Goal: Task Accomplishment & Management: Complete application form

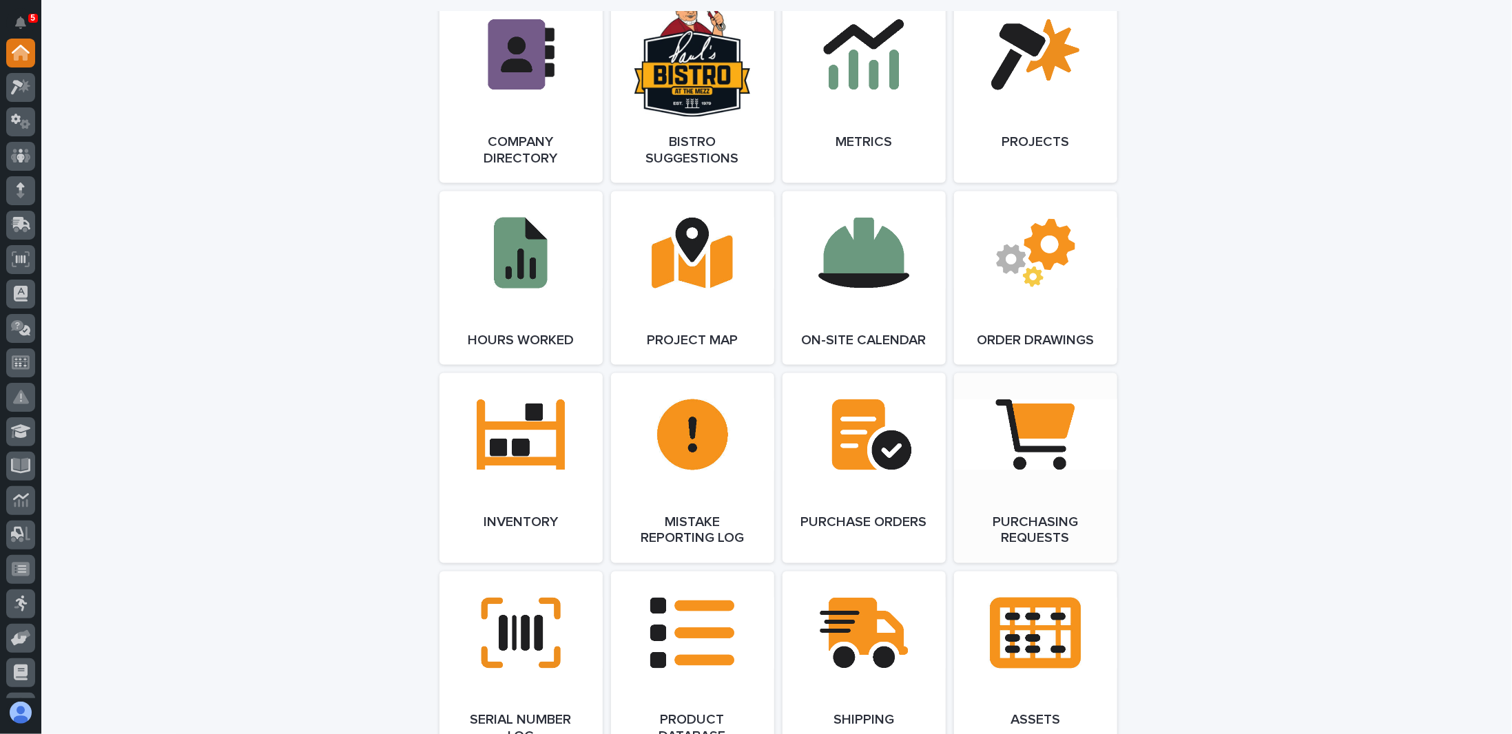
scroll to position [1308, 0]
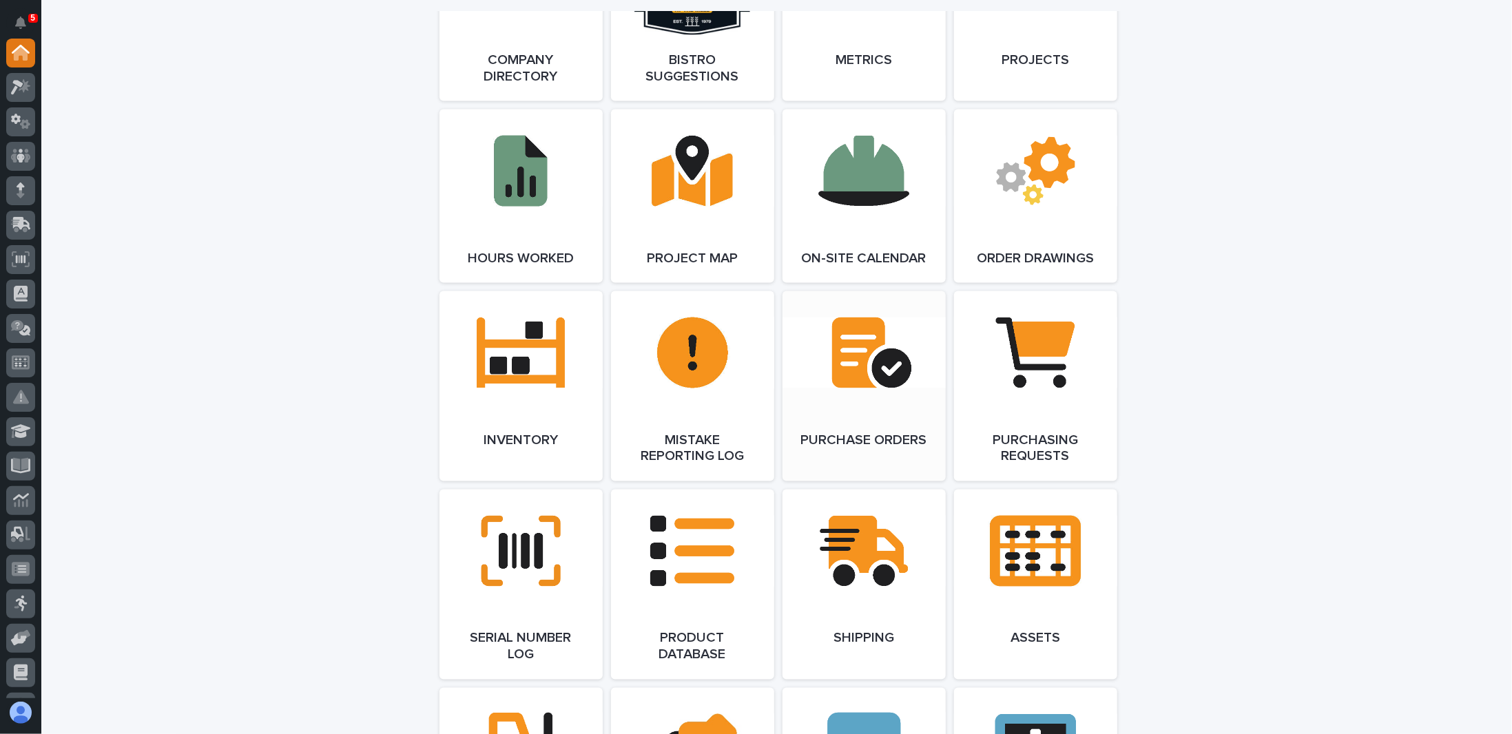
click at [851, 355] on link "Open Link" at bounding box center [863, 386] width 163 height 190
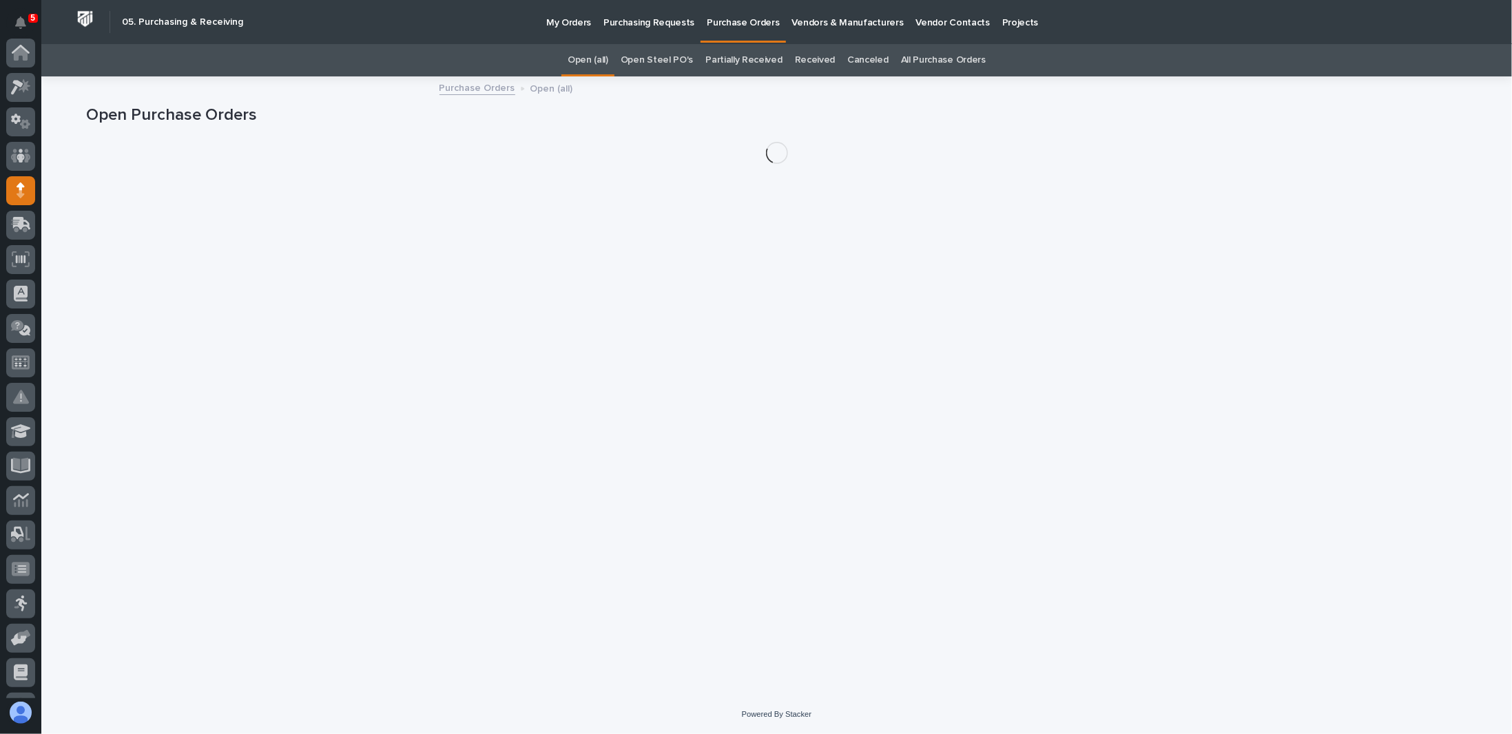
scroll to position [138, 0]
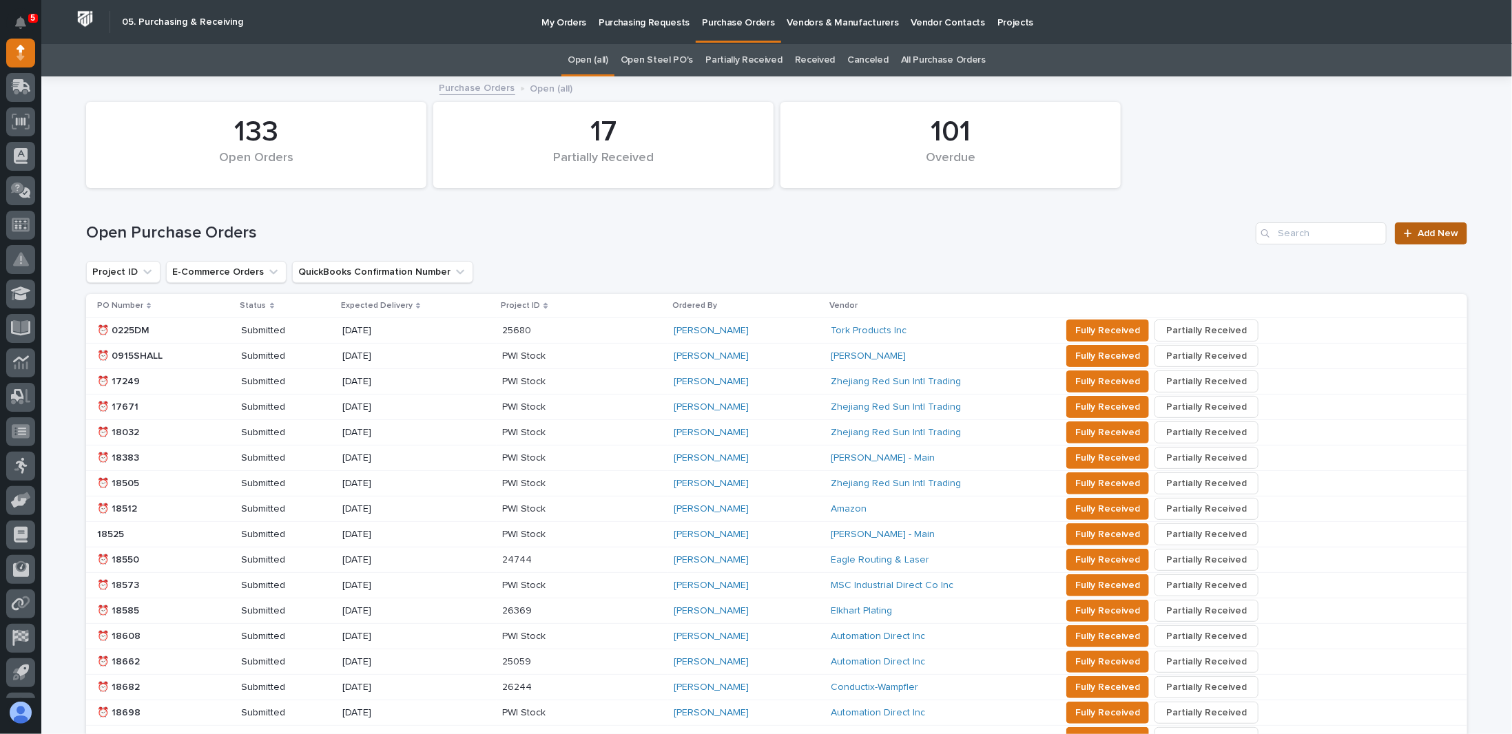
click at [1432, 229] on span "Add New" at bounding box center [1437, 234] width 41 height 10
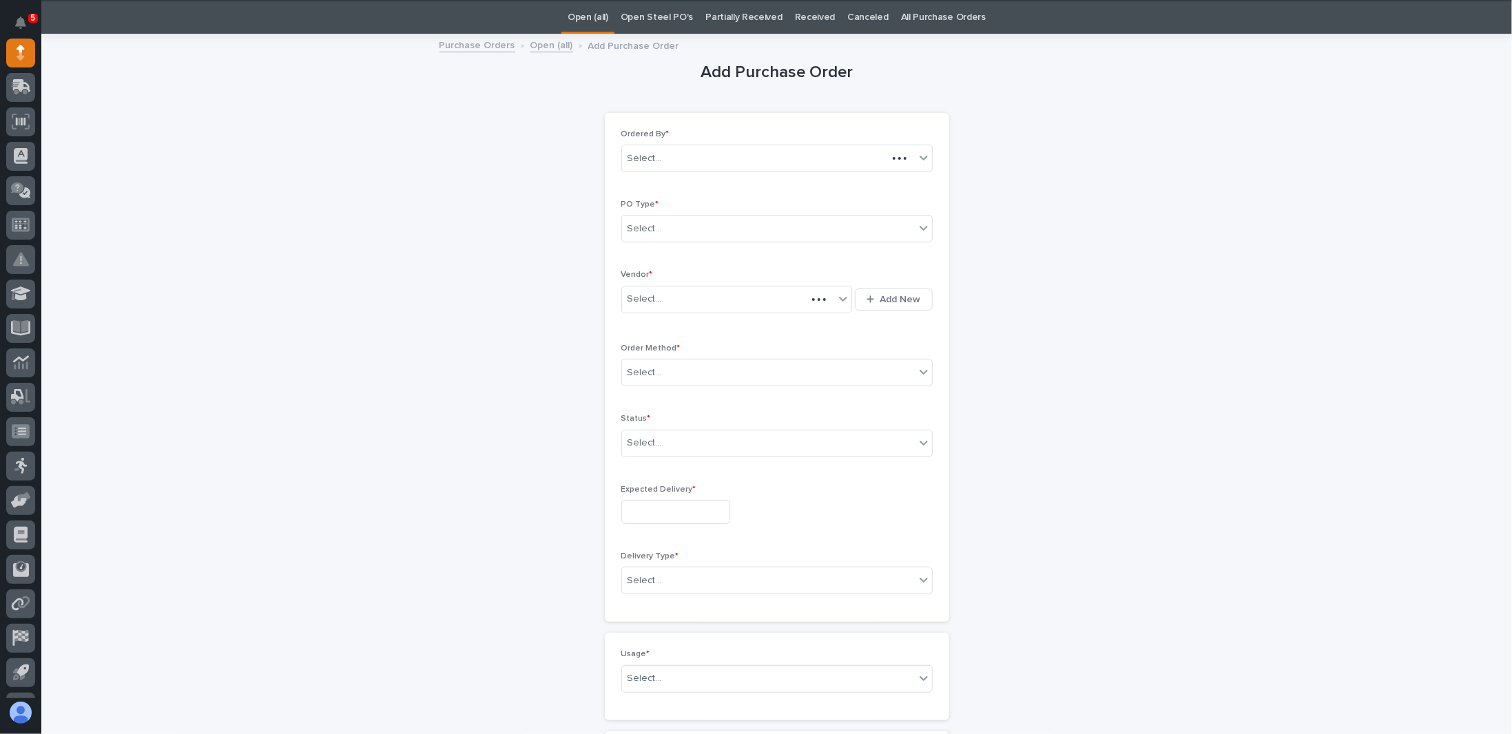
scroll to position [43, 0]
click at [814, 229] on div "Select..." at bounding box center [768, 228] width 293 height 23
click at [638, 275] on div "Paper" at bounding box center [771, 277] width 310 height 24
click at [663, 296] on input "text" at bounding box center [663, 299] width 1 height 12
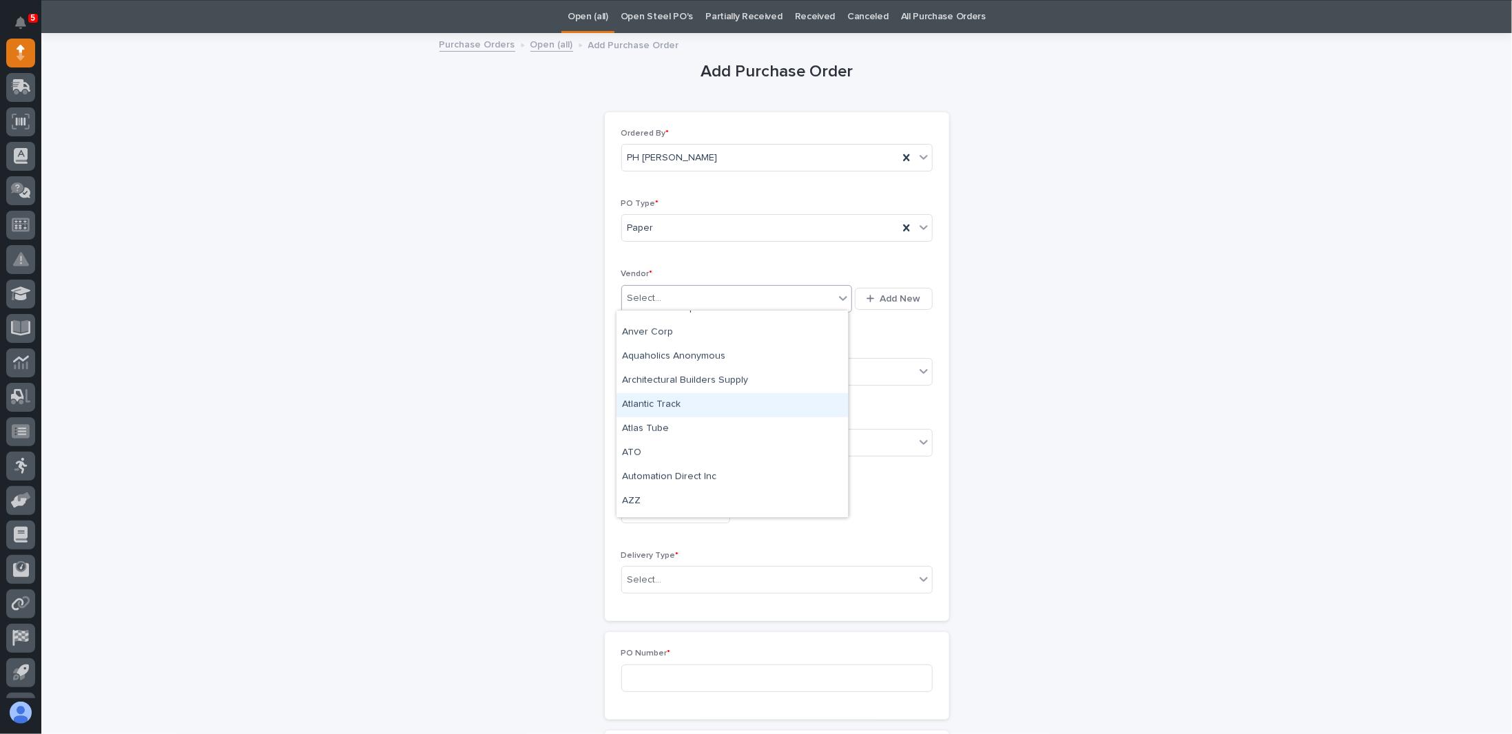
scroll to position [551, 0]
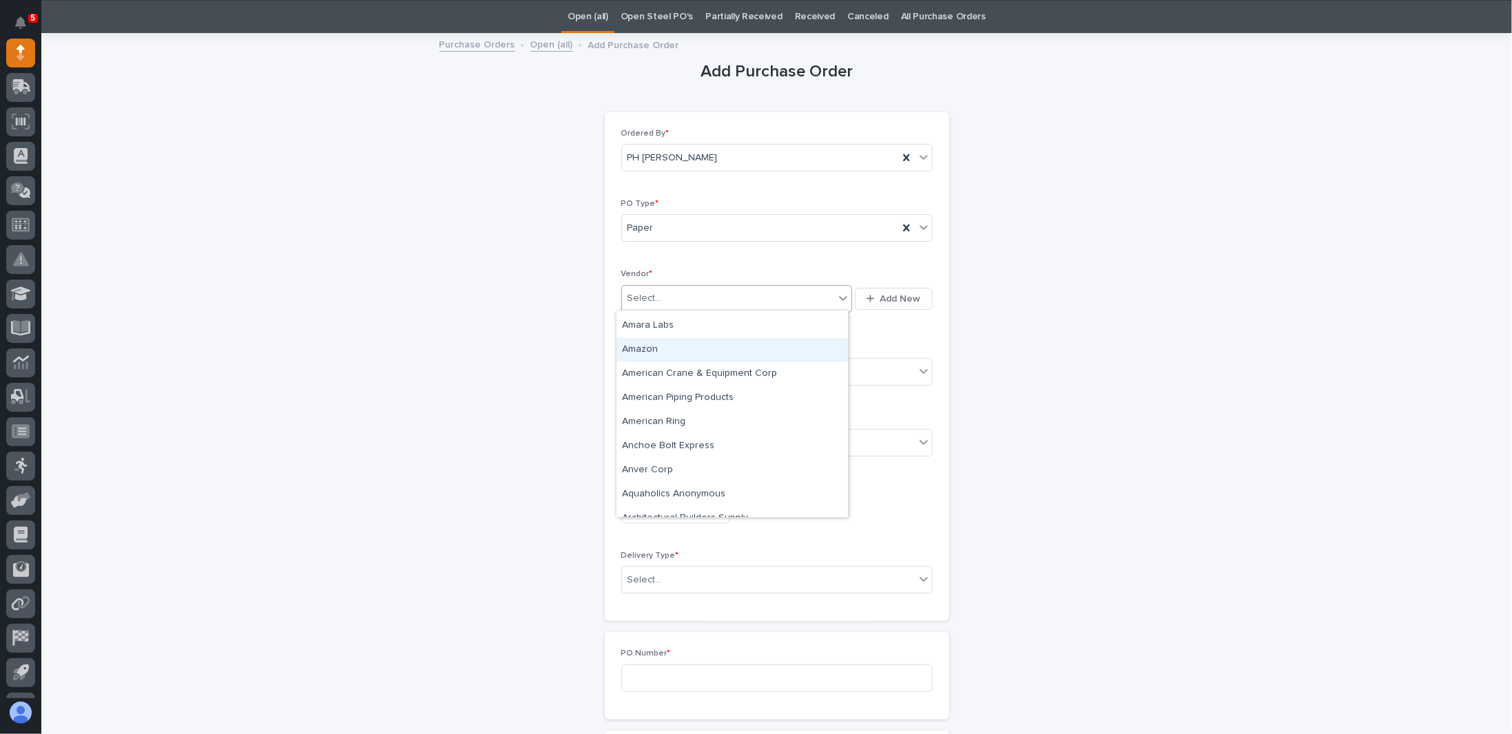
click at [654, 348] on div "Amazon" at bounding box center [731, 350] width 231 height 24
click at [658, 373] on div "Select..." at bounding box center [768, 372] width 293 height 23
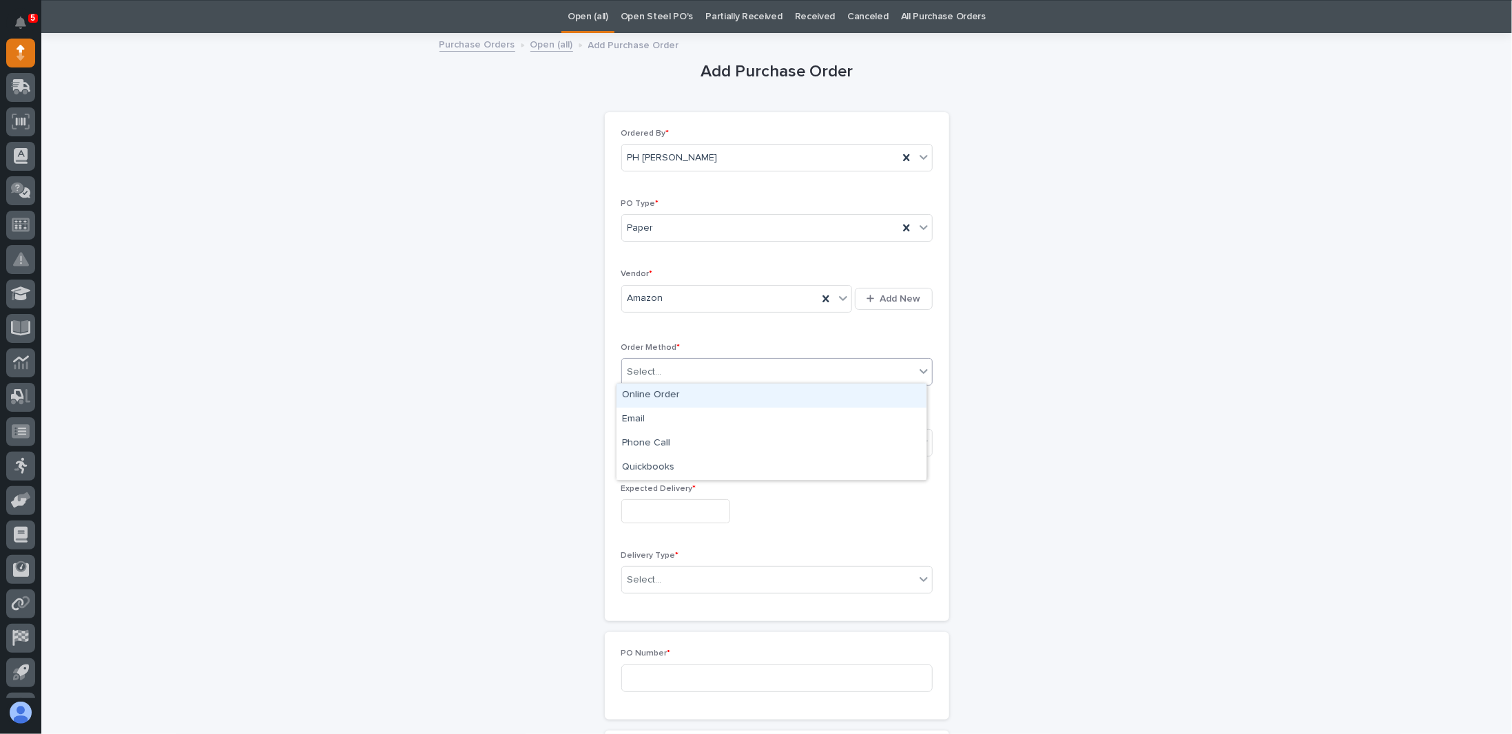
click at [661, 394] on div "Online Order" at bounding box center [771, 396] width 310 height 24
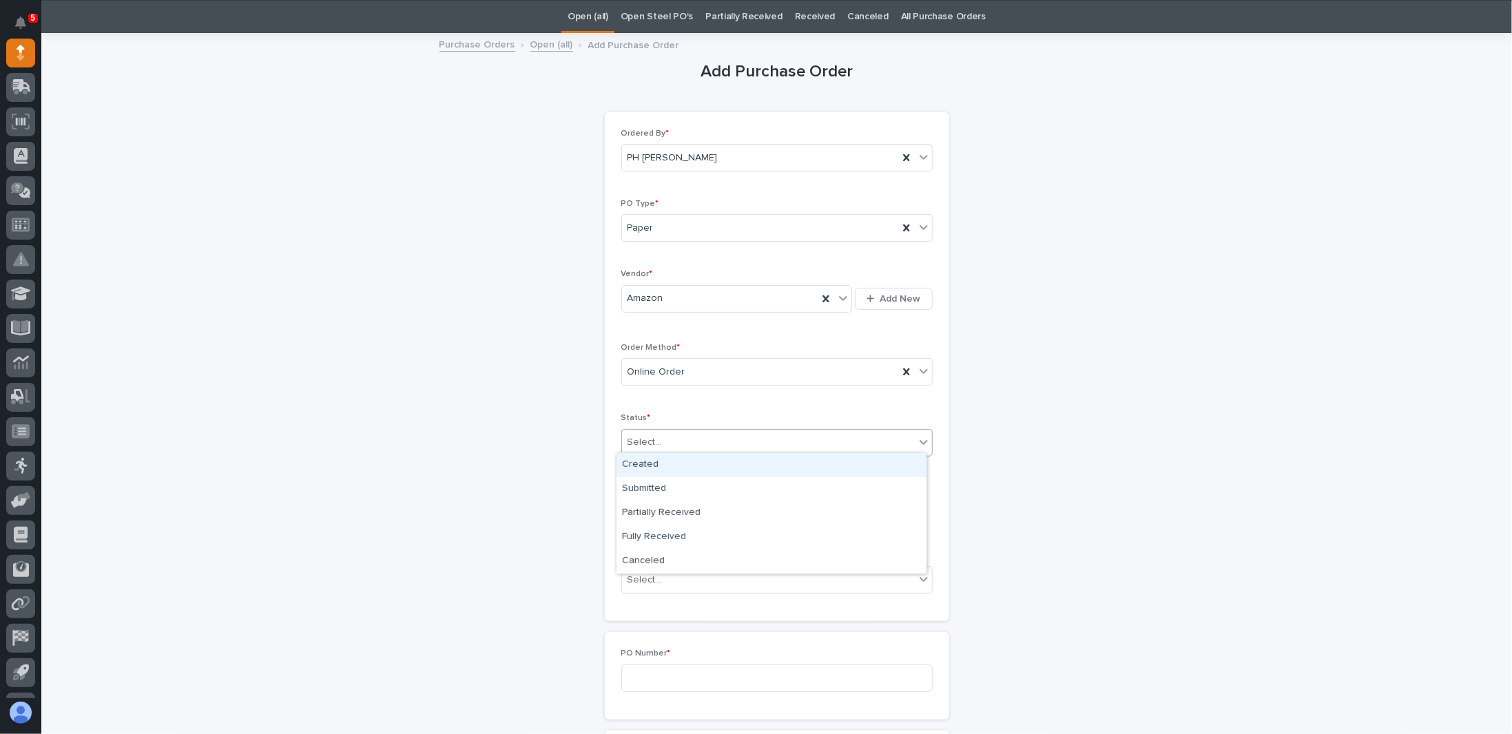
click at [667, 437] on div "Select..." at bounding box center [768, 442] width 293 height 23
click at [654, 488] on div "Submitted" at bounding box center [771, 489] width 310 height 24
click at [665, 503] on input "text" at bounding box center [675, 511] width 109 height 24
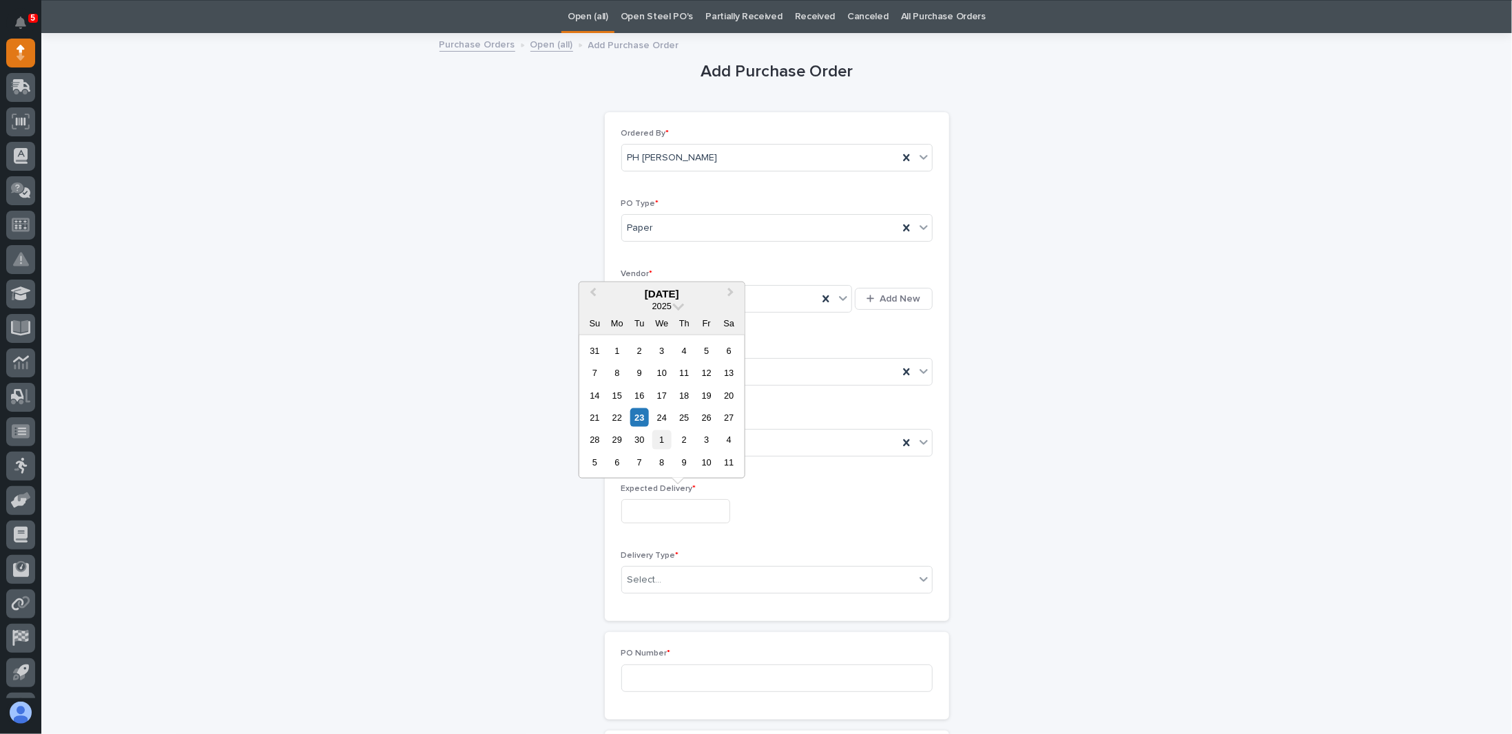
click at [662, 441] on div "1" at bounding box center [661, 439] width 19 height 19
type input "**********"
click at [678, 570] on div "Select..." at bounding box center [768, 580] width 293 height 23
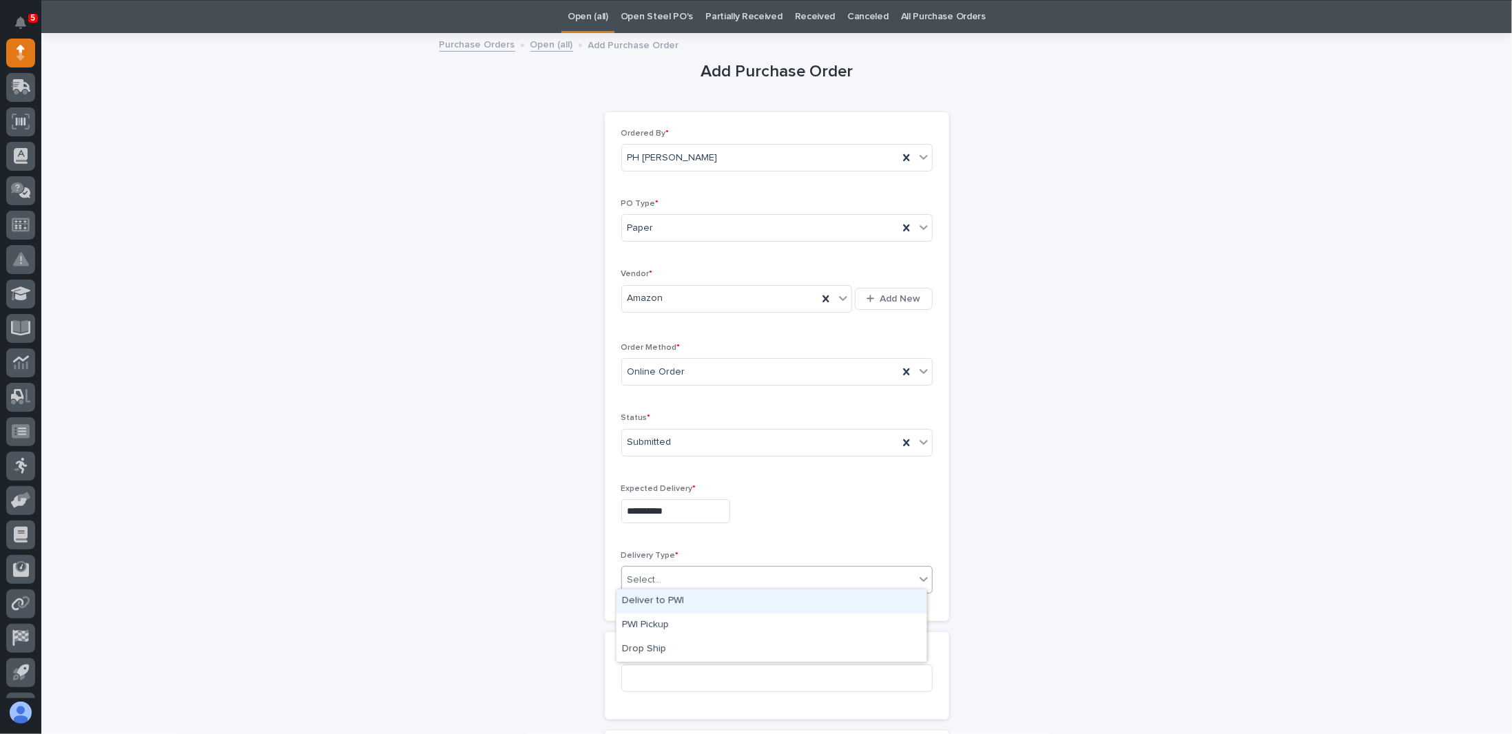
click at [678, 598] on div "Deliver to PWI" at bounding box center [771, 601] width 310 height 24
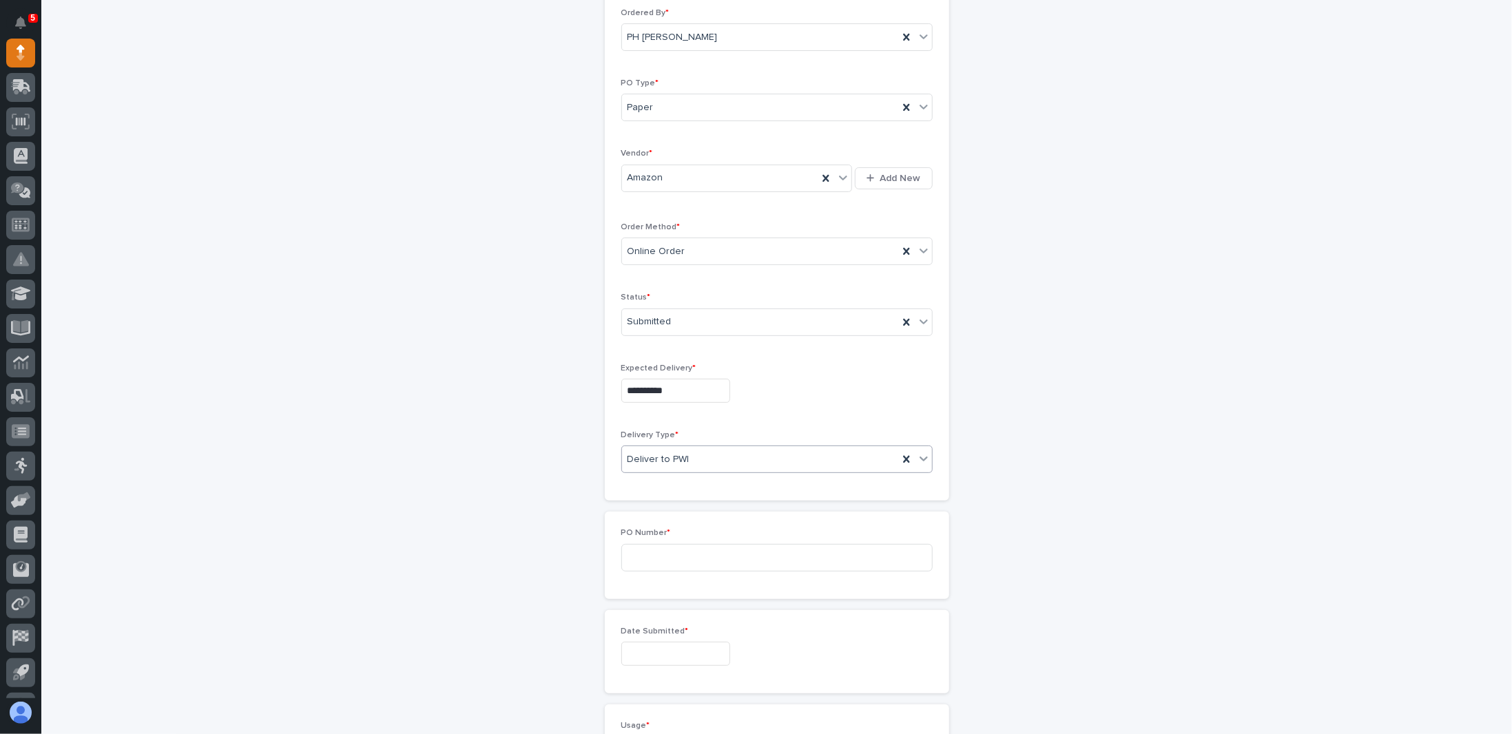
scroll to position [319, 0]
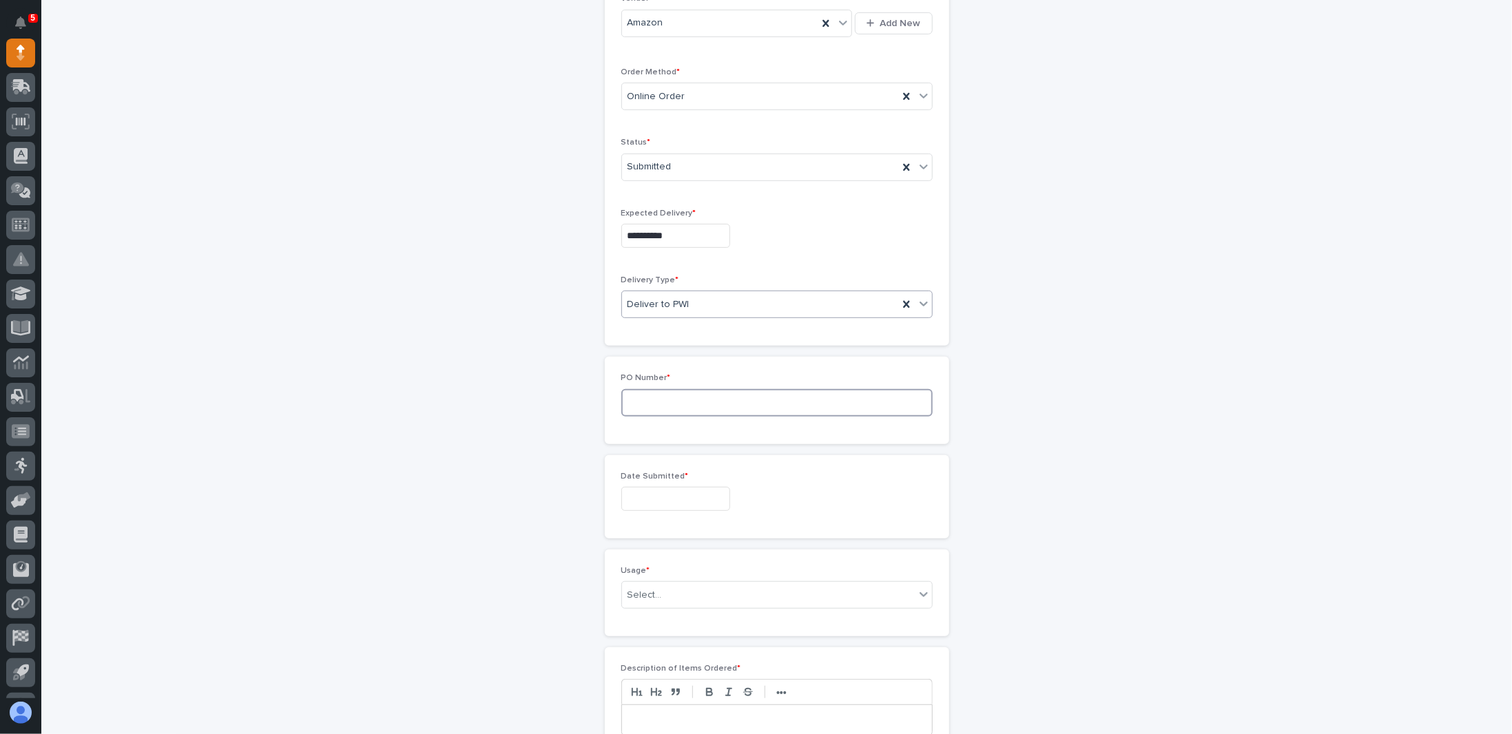
click at [722, 389] on input at bounding box center [776, 403] width 311 height 28
type input "7710PH"
click at [646, 499] on input "text" at bounding box center [675, 499] width 109 height 24
click at [642, 403] on div "23" at bounding box center [639, 404] width 19 height 19
type input "**********"
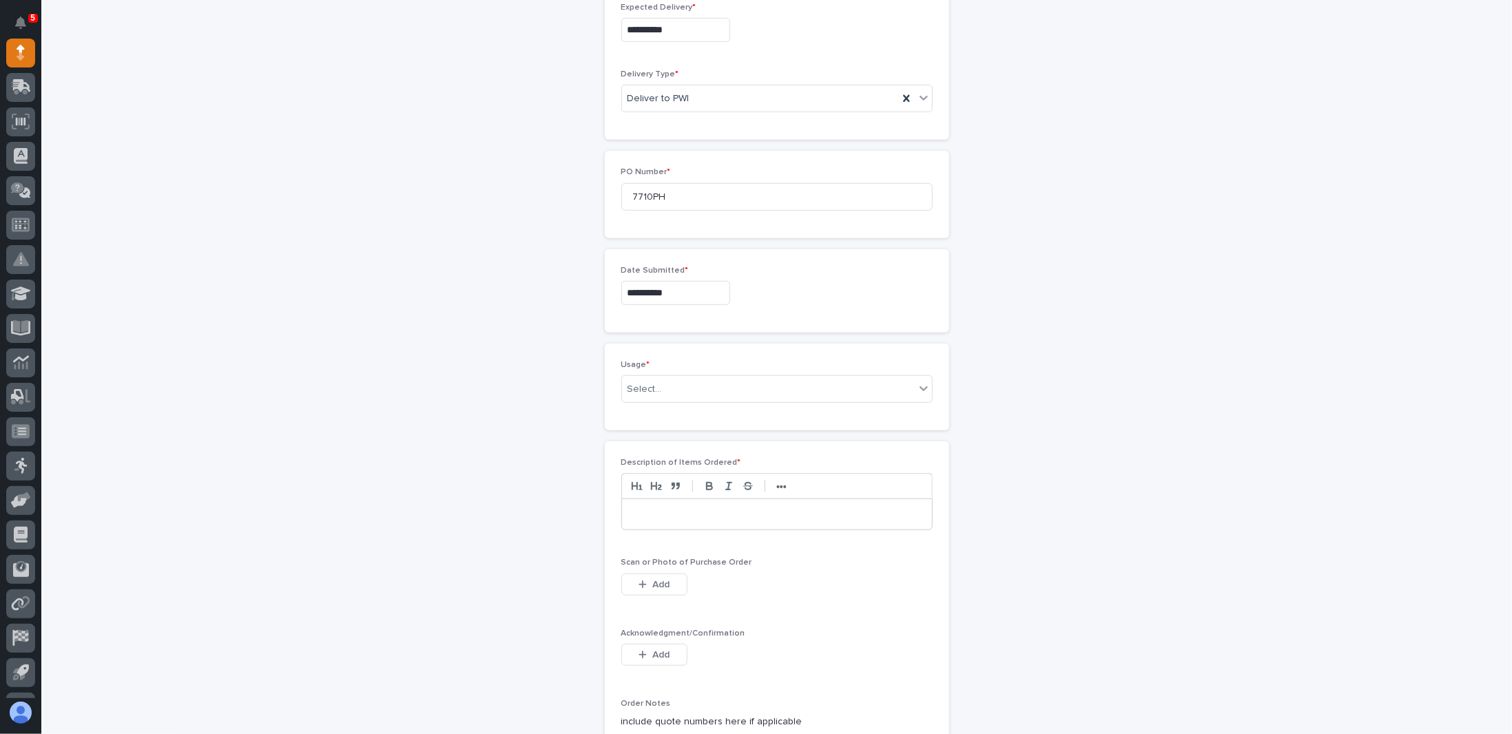
scroll to position [525, 0]
click at [748, 385] on div "Select..." at bounding box center [768, 388] width 293 height 23
click at [669, 501] on div "PWI Internal Use" at bounding box center [771, 506] width 310 height 24
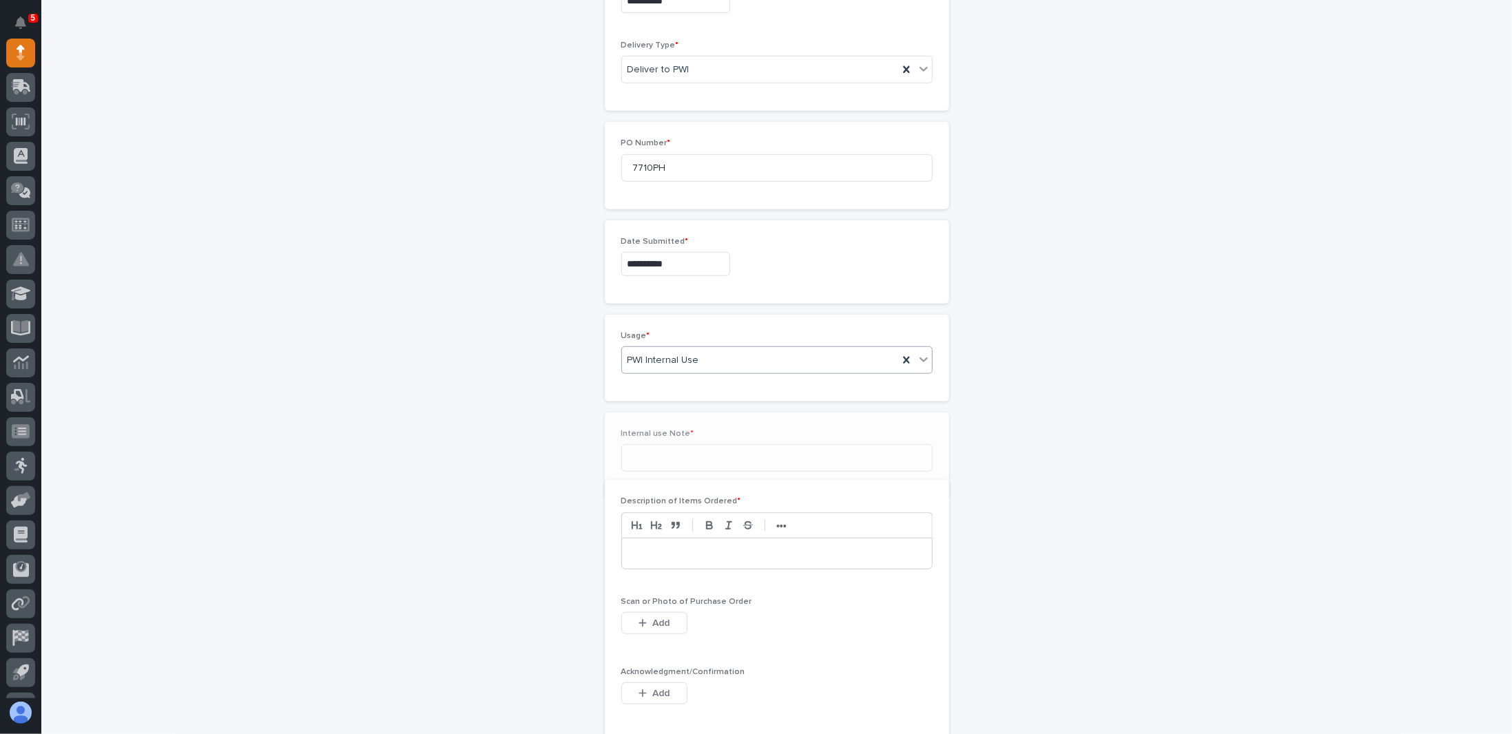
scroll to position [574, 0]
click at [680, 424] on input at bounding box center [776, 438] width 311 height 28
type input "Give to [PERSON_NAME]"
click at [729, 549] on div at bounding box center [777, 563] width 310 height 30
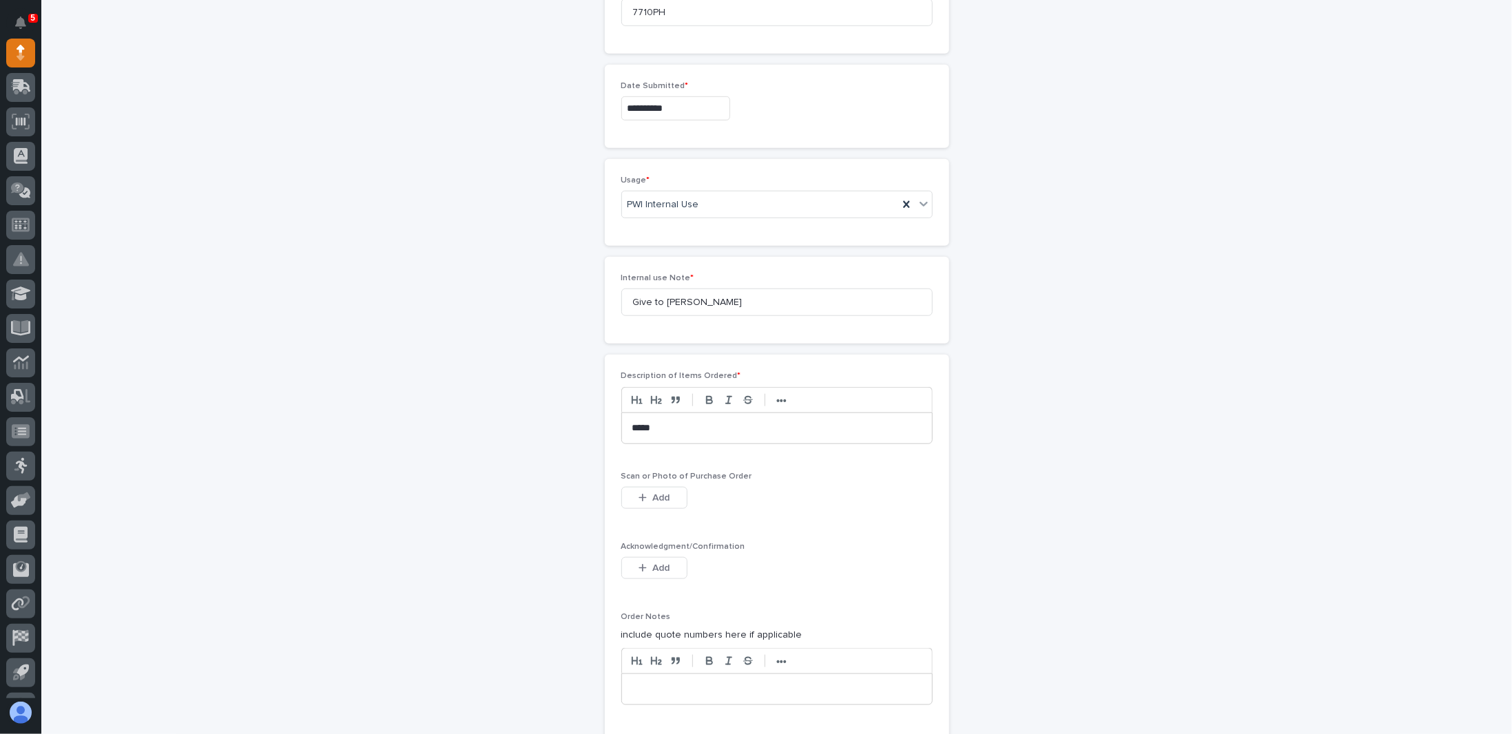
scroll to position [712, 0]
click at [658, 490] on span "Add" at bounding box center [660, 495] width 17 height 12
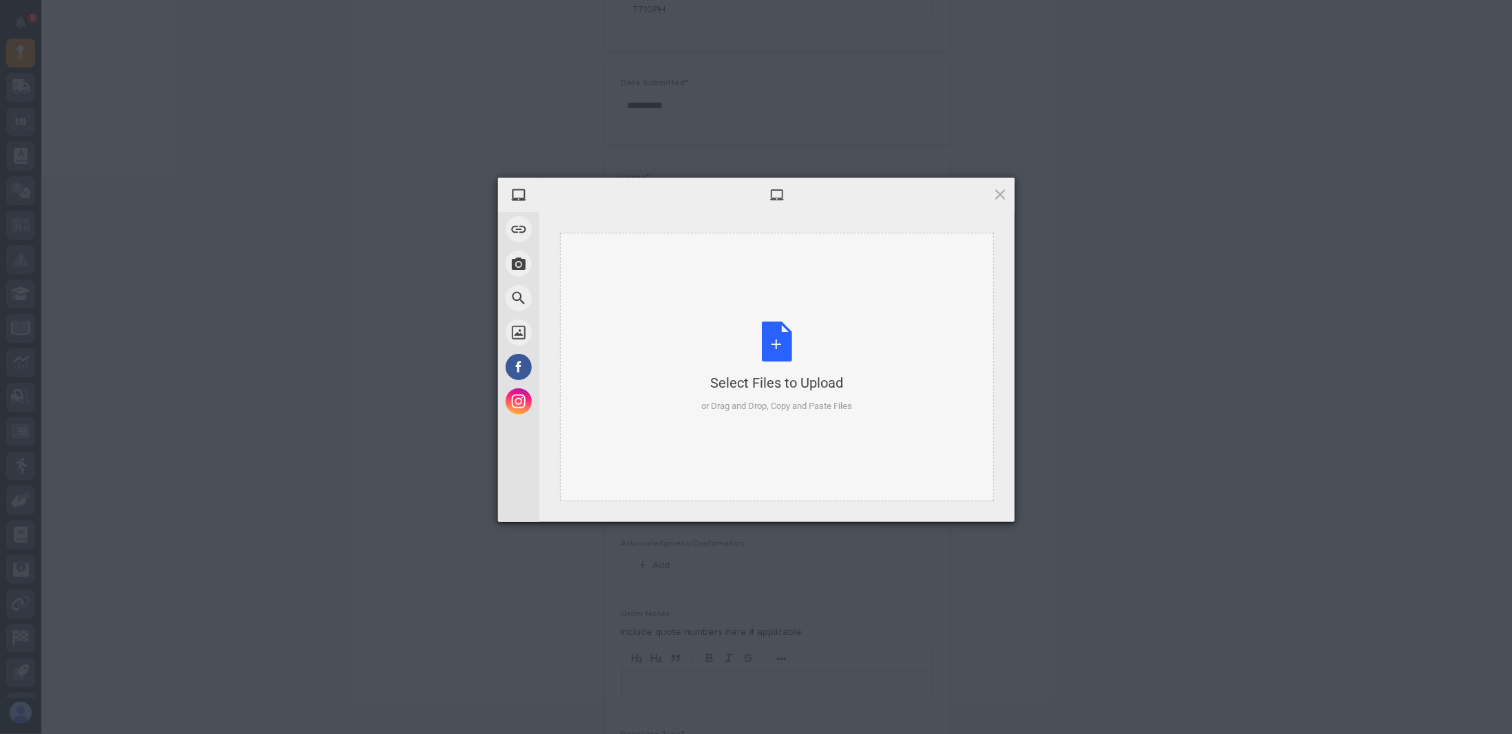
click at [785, 344] on div "Select Files to Upload or Drag and Drop, Copy and Paste Files" at bounding box center [776, 368] width 151 height 92
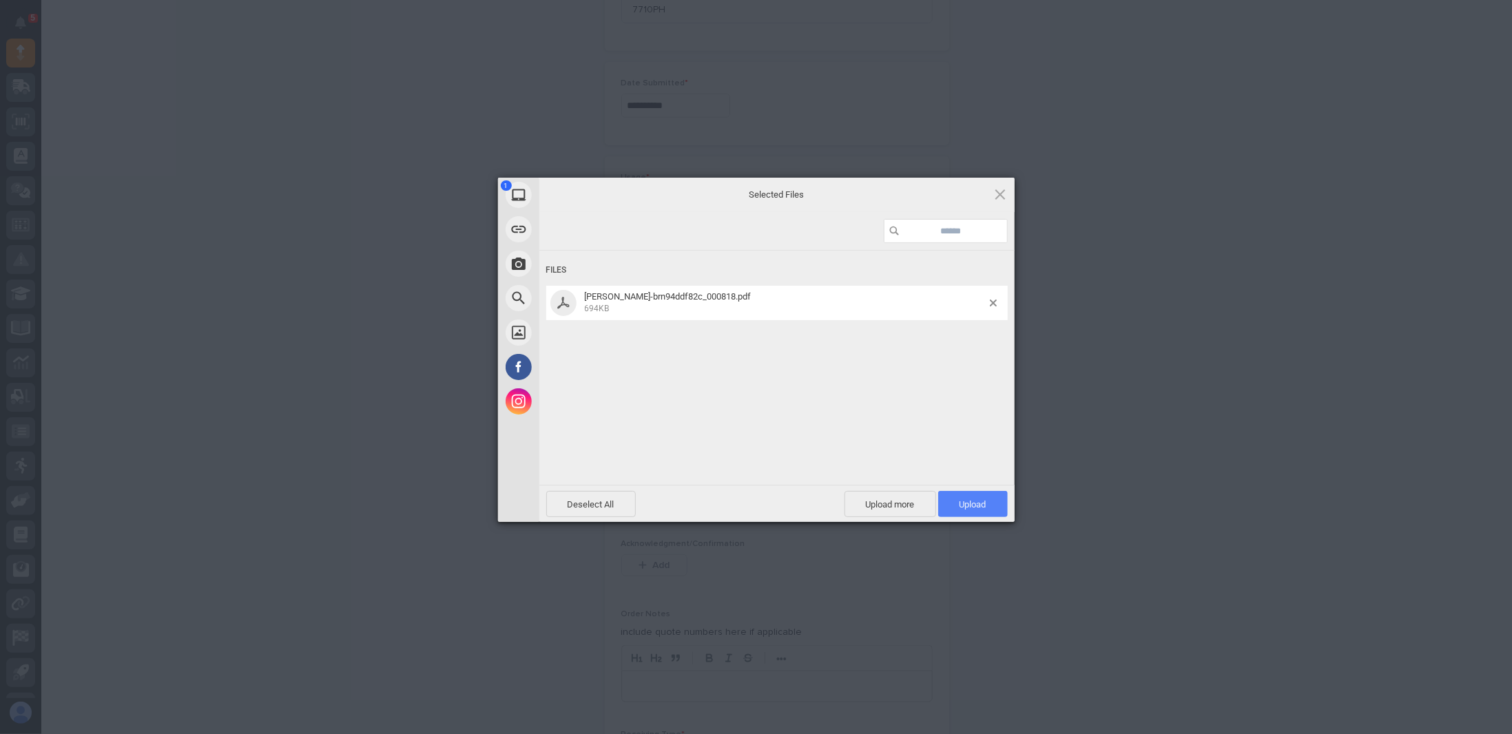
click at [965, 508] on span "Upload 1" at bounding box center [972, 504] width 27 height 10
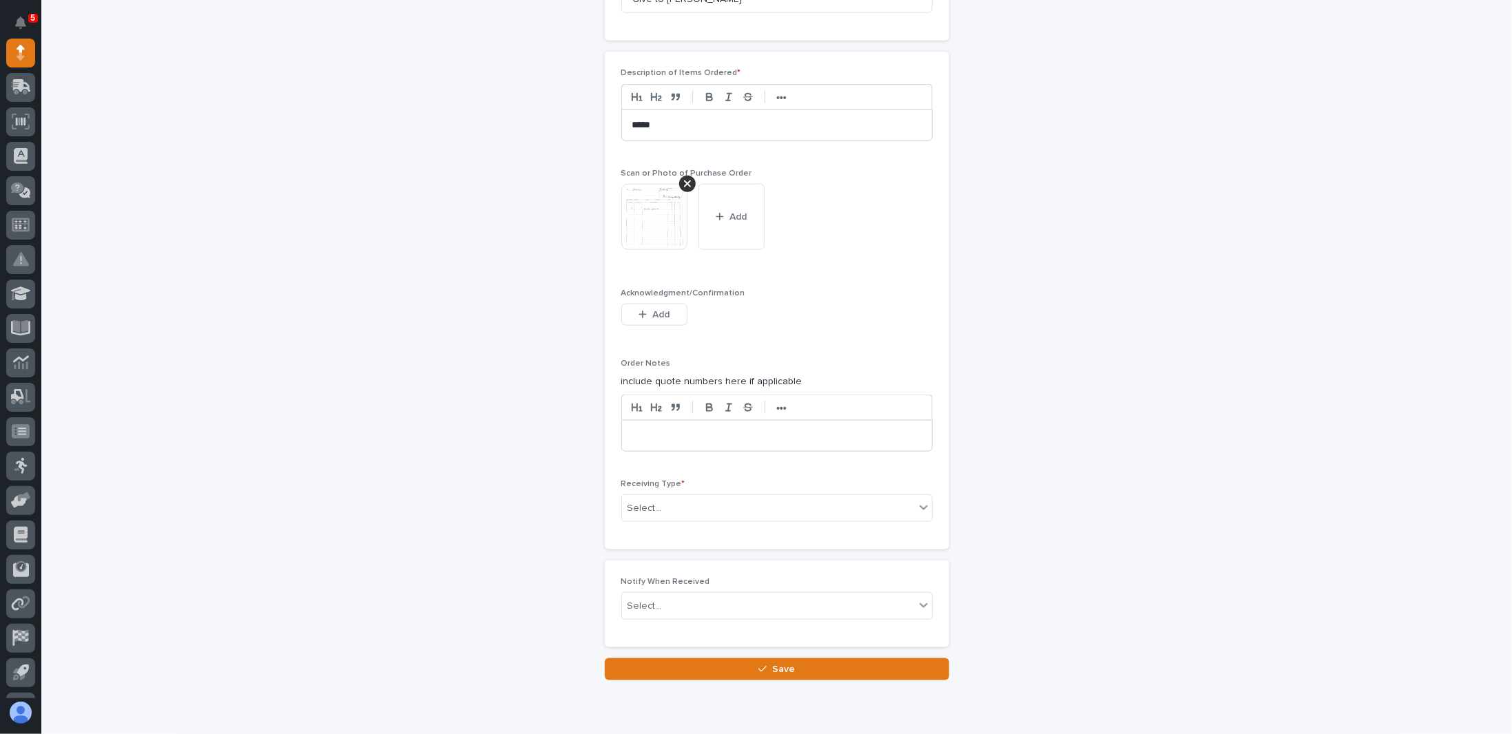
scroll to position [1058, 0]
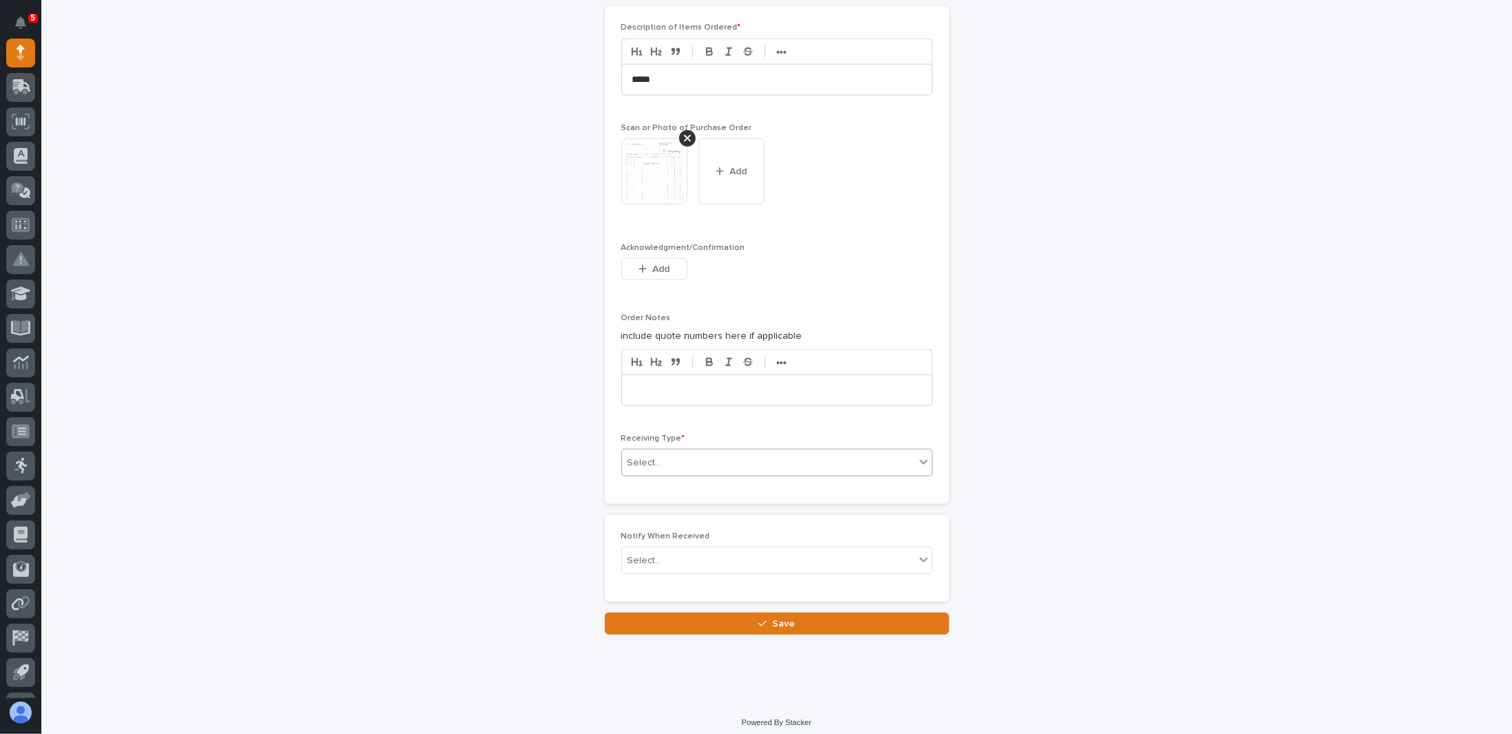
click at [673, 454] on div "Select..." at bounding box center [768, 463] width 293 height 23
click at [648, 554] on div "Deliver to" at bounding box center [771, 553] width 310 height 24
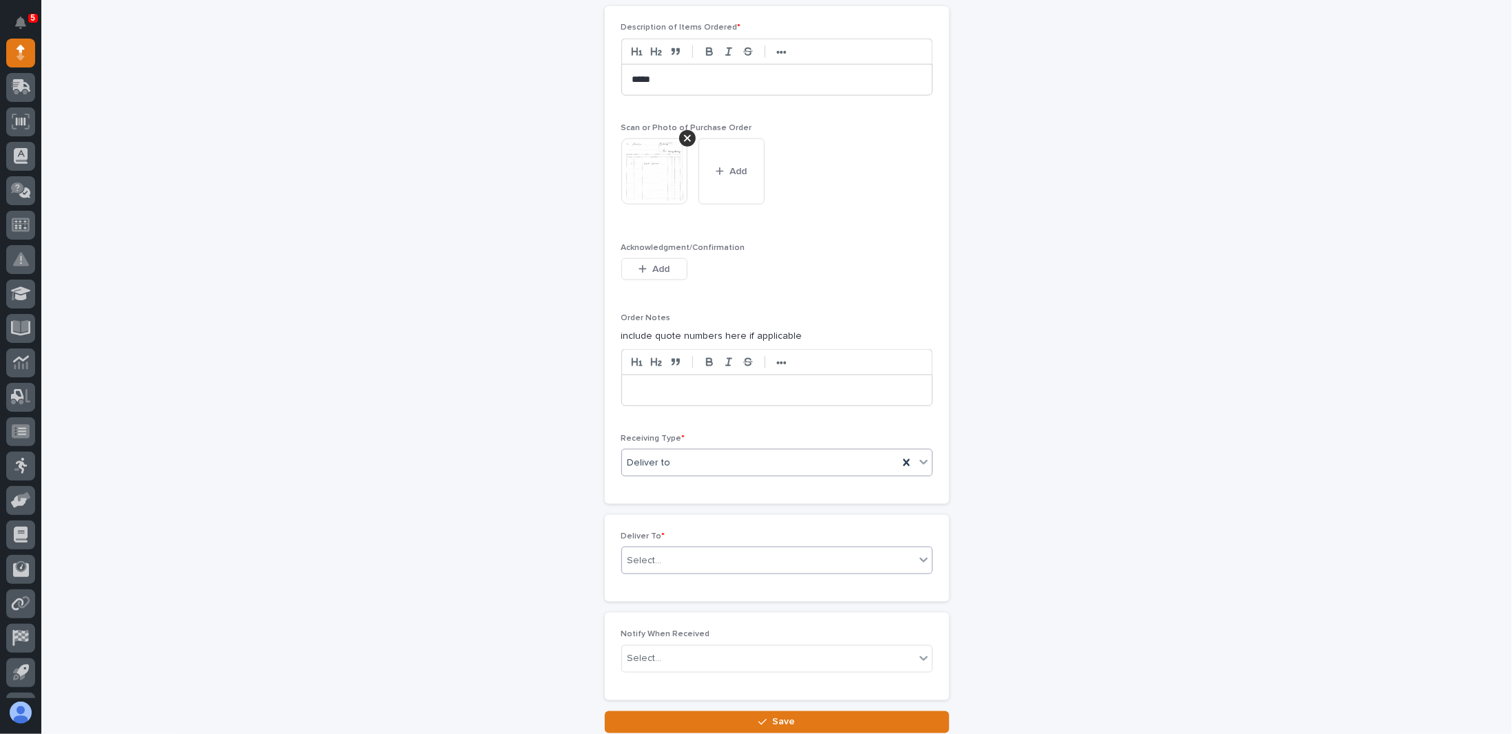
click at [692, 552] on div "Select..." at bounding box center [768, 561] width 293 height 23
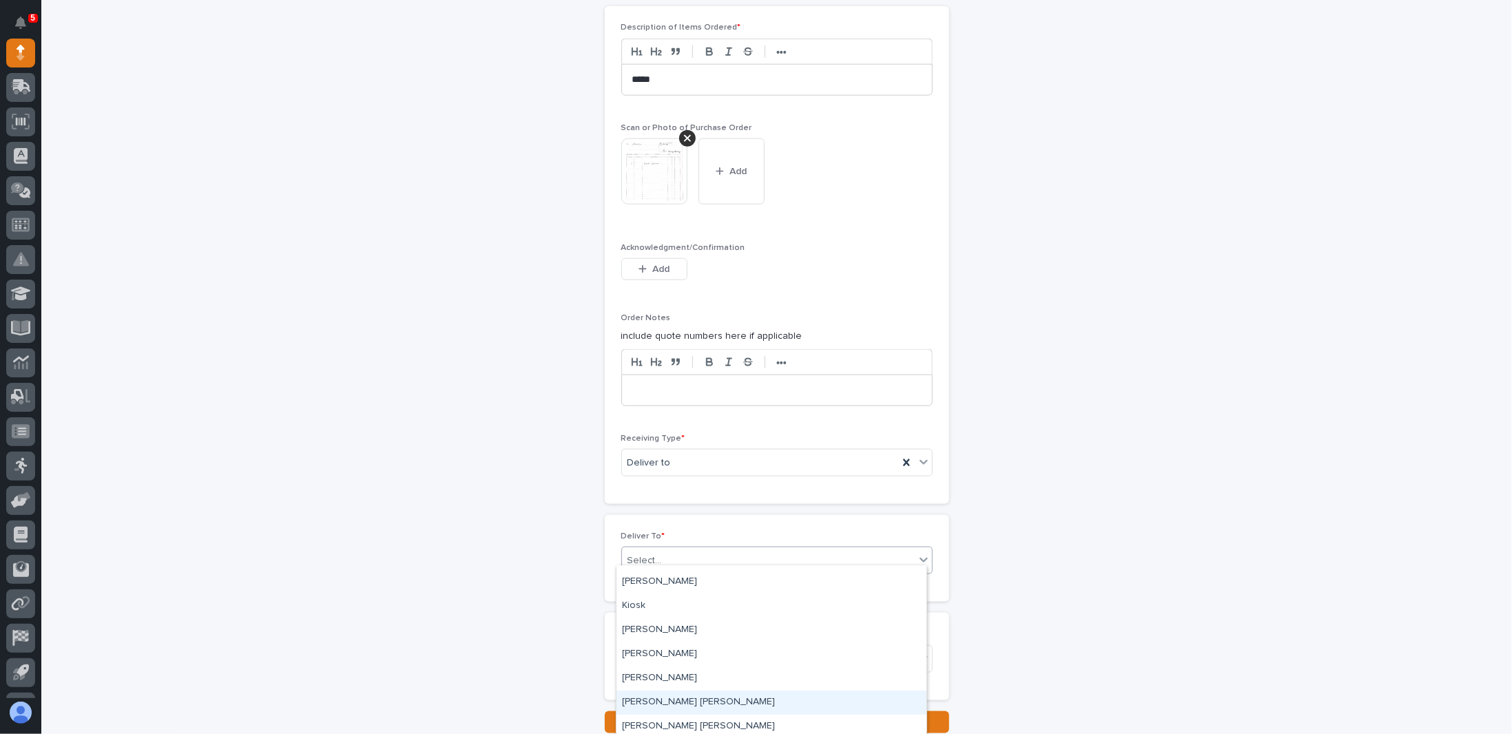
scroll to position [3787, 0]
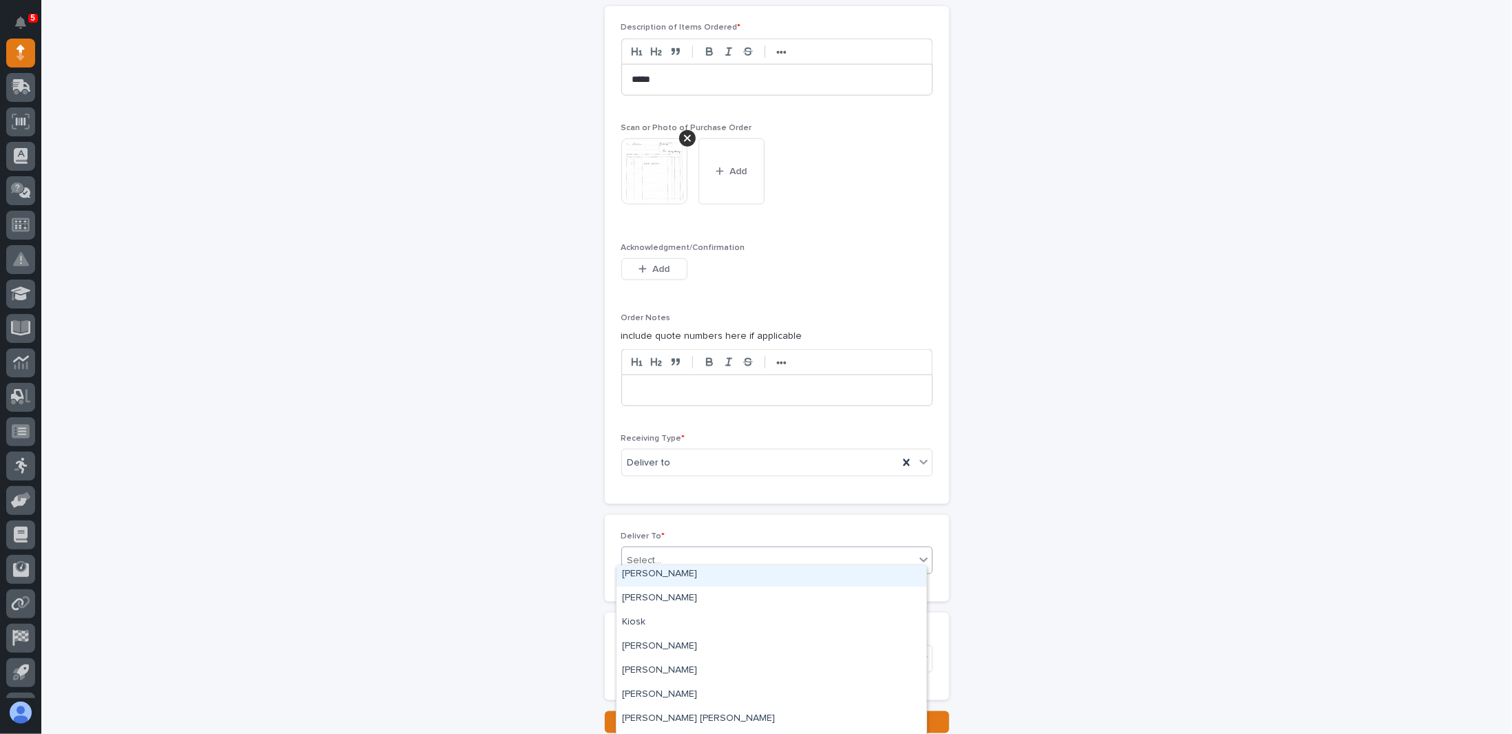
click at [671, 573] on div "[PERSON_NAME]" at bounding box center [771, 575] width 310 height 24
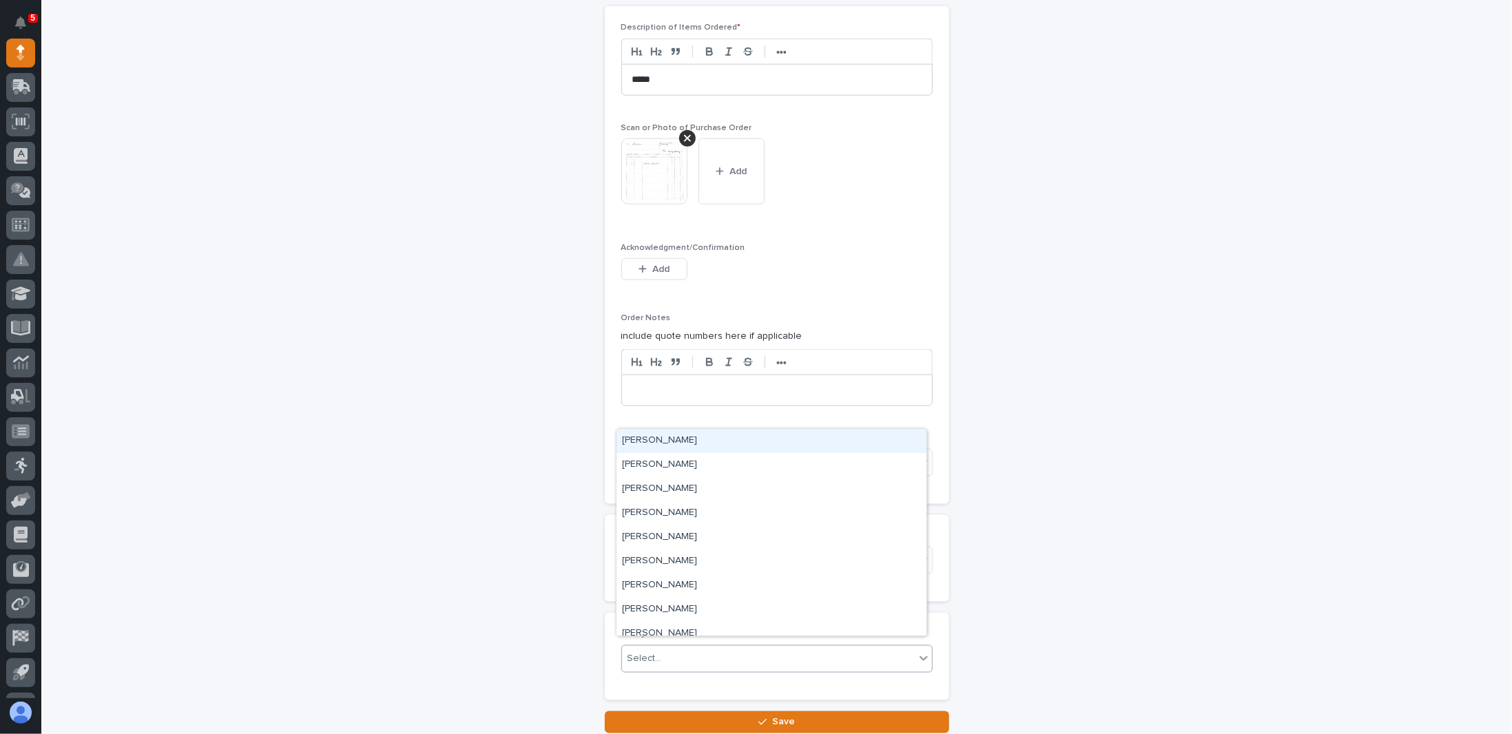
click at [713, 647] on div "Select..." at bounding box center [768, 658] width 293 height 23
type input "**"
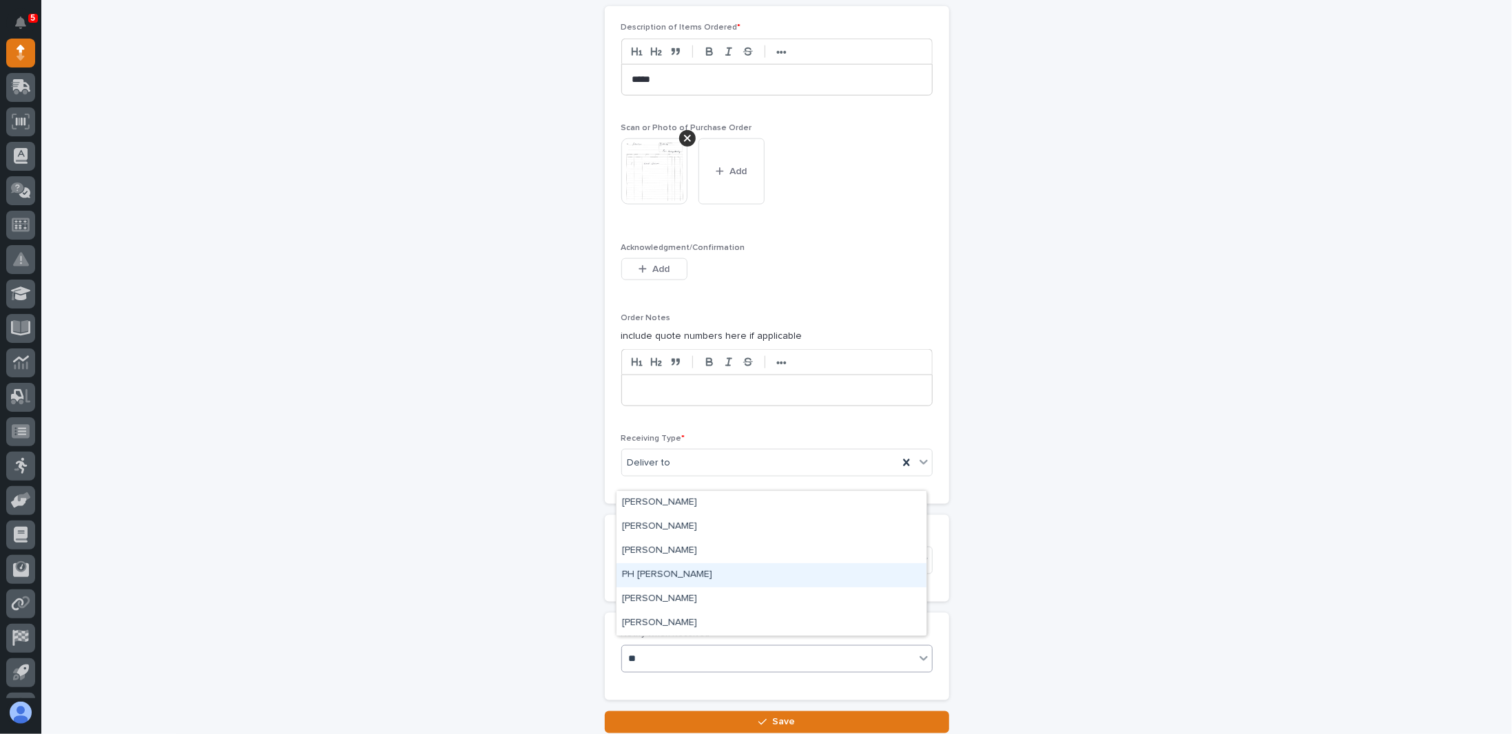
click at [654, 576] on div "PH [PERSON_NAME]" at bounding box center [771, 575] width 310 height 24
